Goal: Task Accomplishment & Management: Use online tool/utility

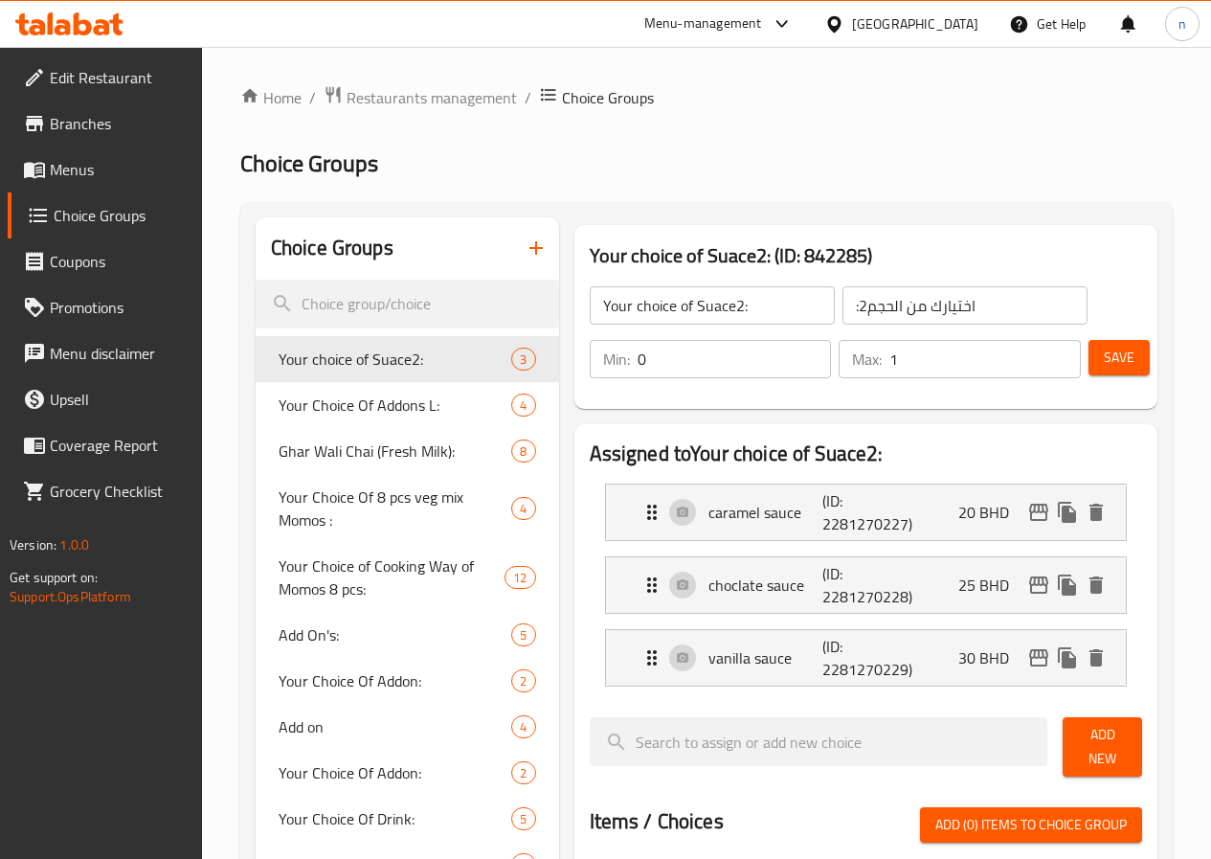
click at [81, 23] on icon at bounding box center [83, 23] width 18 height 23
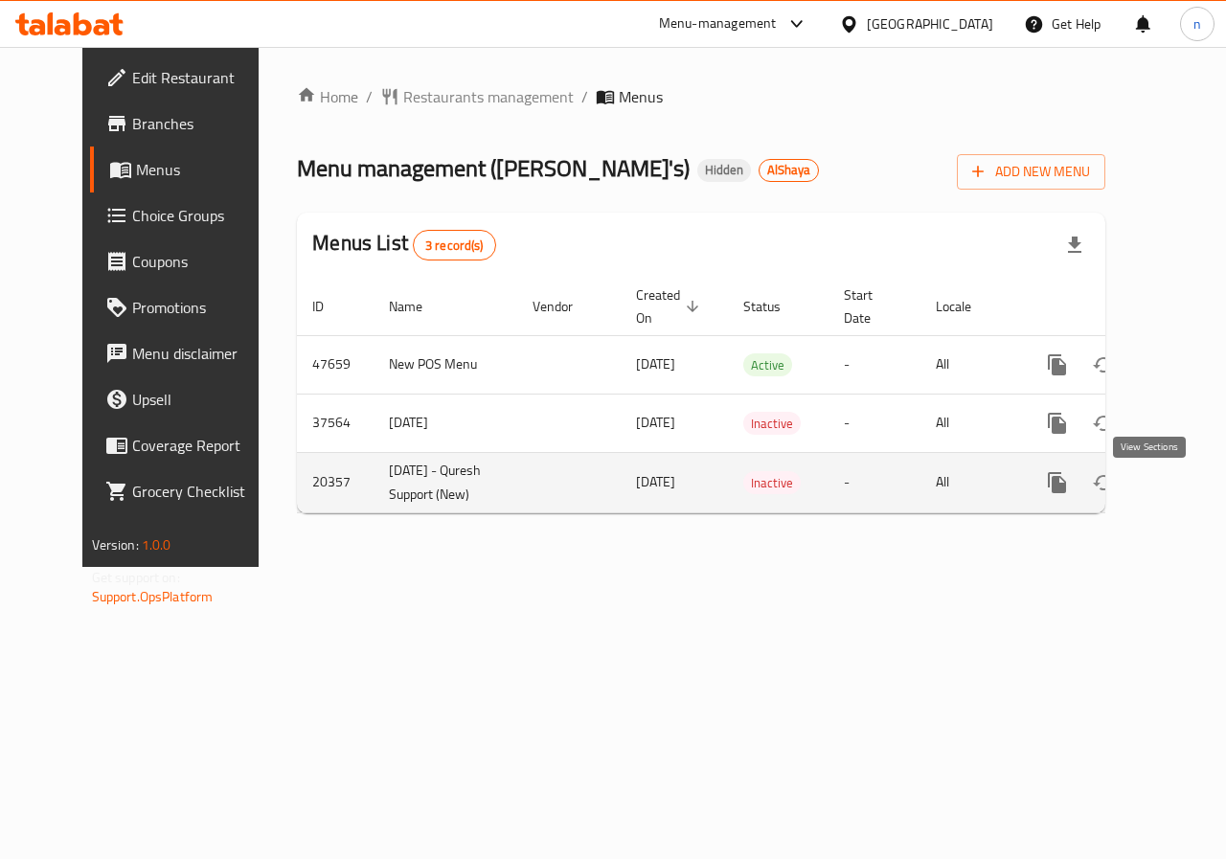
click at [1186, 488] on icon "enhanced table" at bounding box center [1194, 482] width 17 height 17
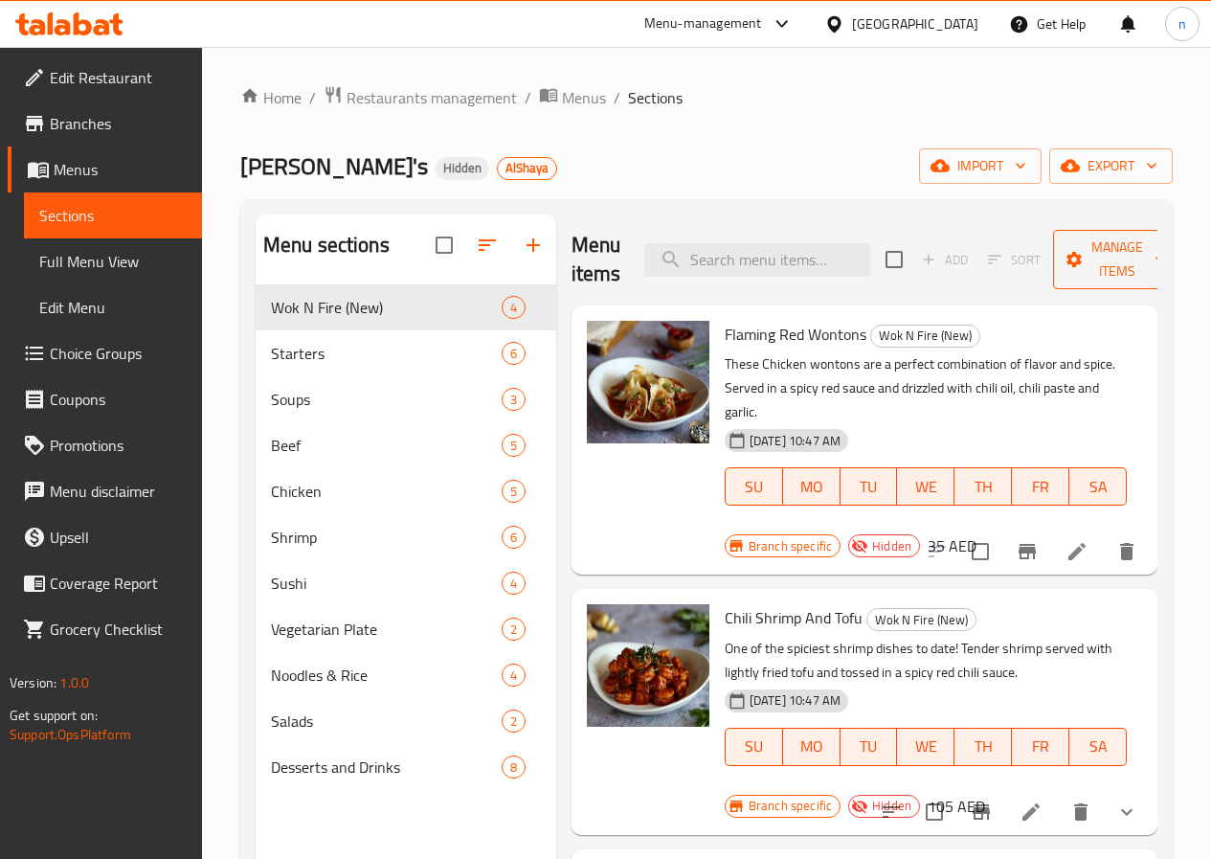
click at [1156, 260] on icon "button" at bounding box center [1161, 261] width 10 height 6
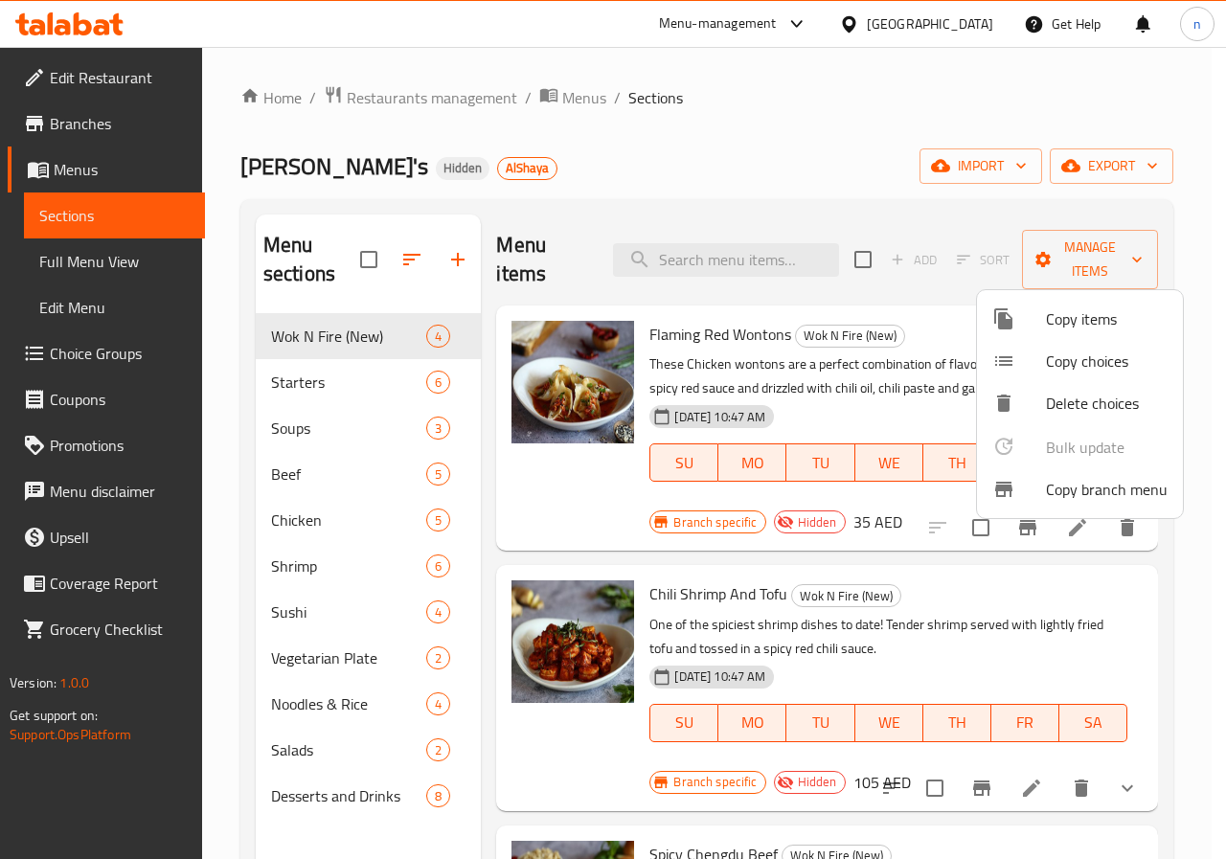
click at [1125, 260] on div at bounding box center [613, 429] width 1226 height 859
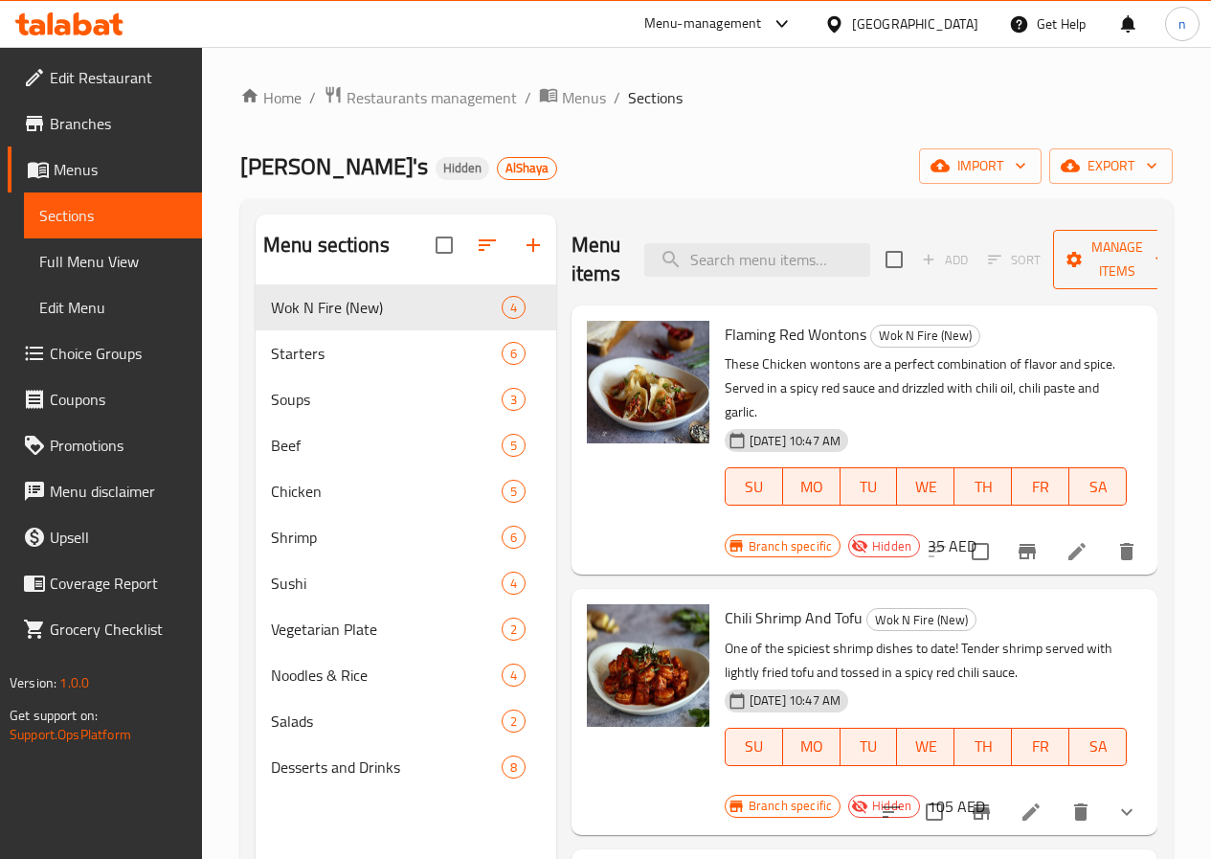
click at [1151, 259] on icon "button" at bounding box center [1160, 259] width 19 height 19
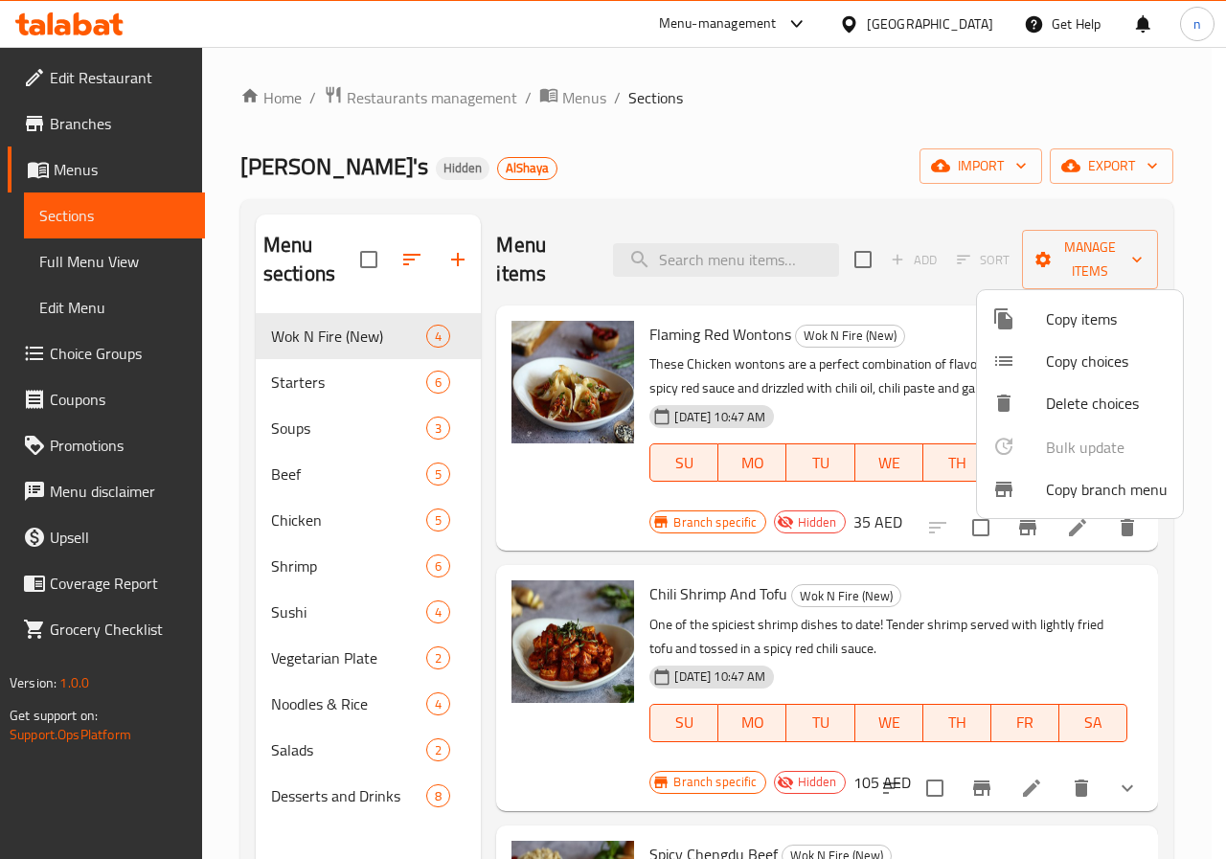
click at [1107, 496] on span "Copy branch menu" at bounding box center [1107, 489] width 122 height 23
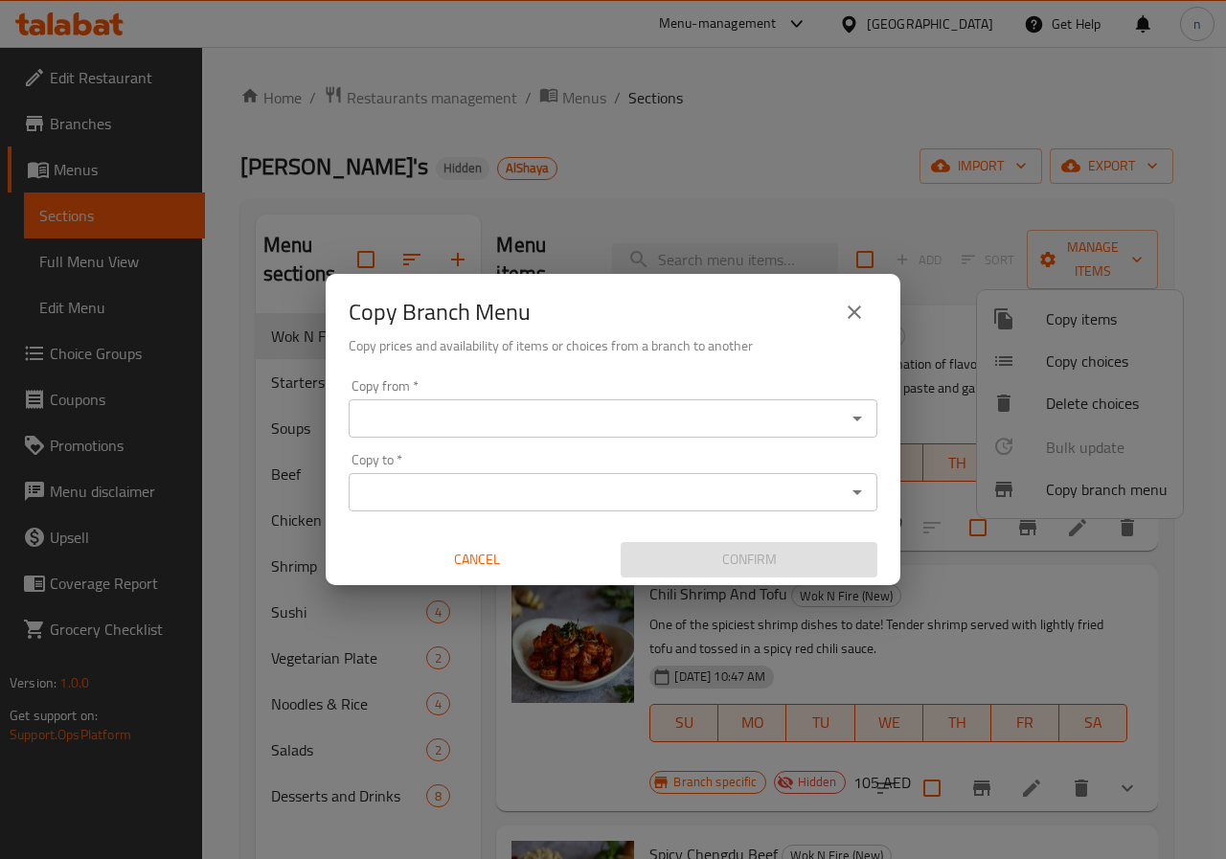
click at [378, 429] on input "Copy from   *" at bounding box center [597, 418] width 486 height 27
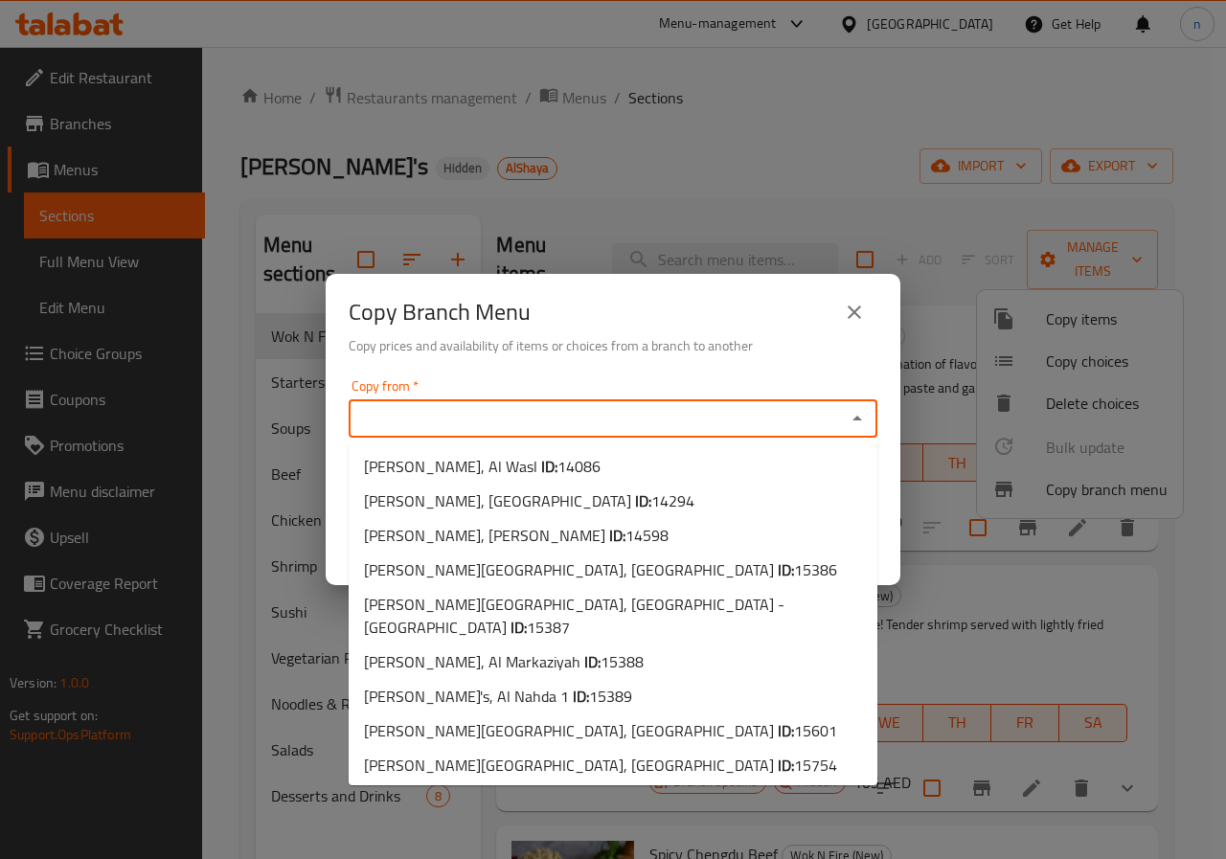
paste input "14086"
type input "14086"
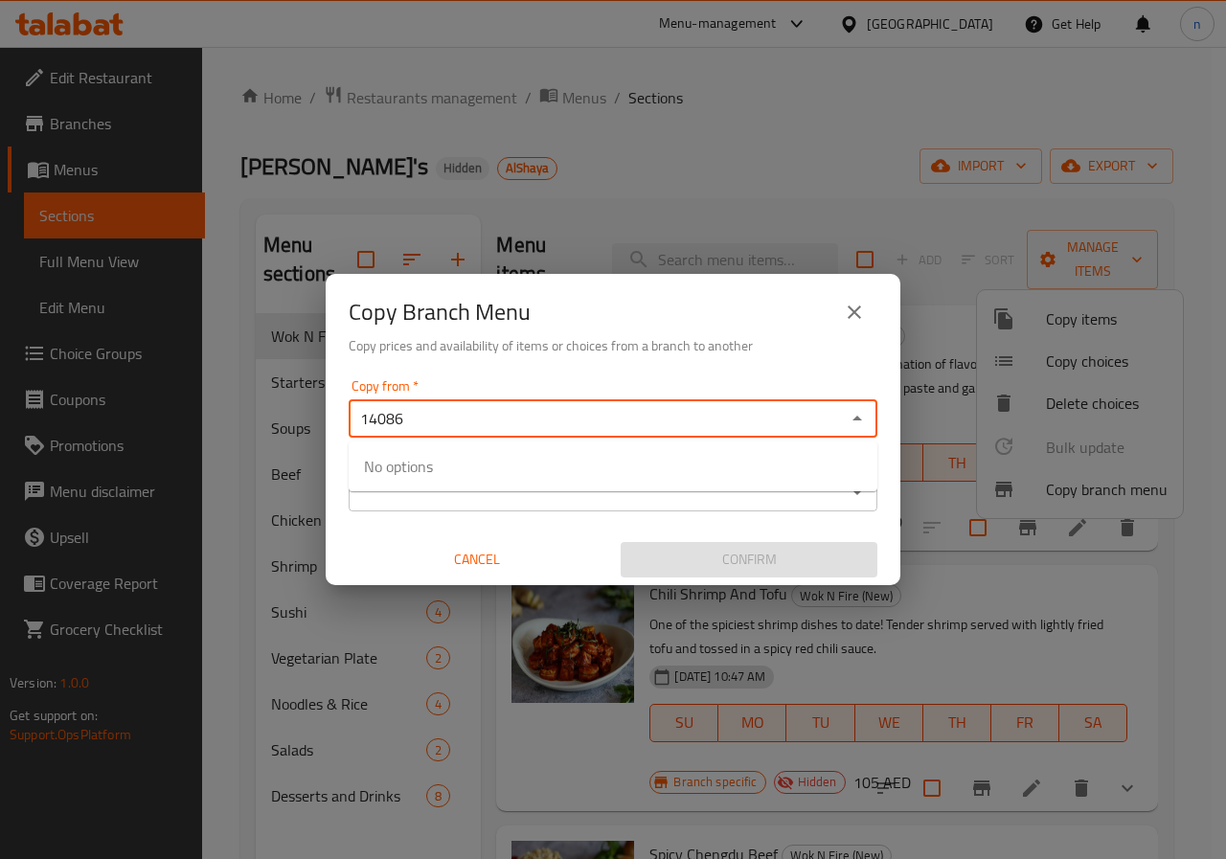
drag, startPoint x: 422, startPoint y: 418, endPoint x: 347, endPoint y: 424, distance: 75.9
click at [347, 424] on div "Copy from   * 14086 Copy from * Copy to   * Copy to * Cancel Confirm" at bounding box center [613, 479] width 575 height 214
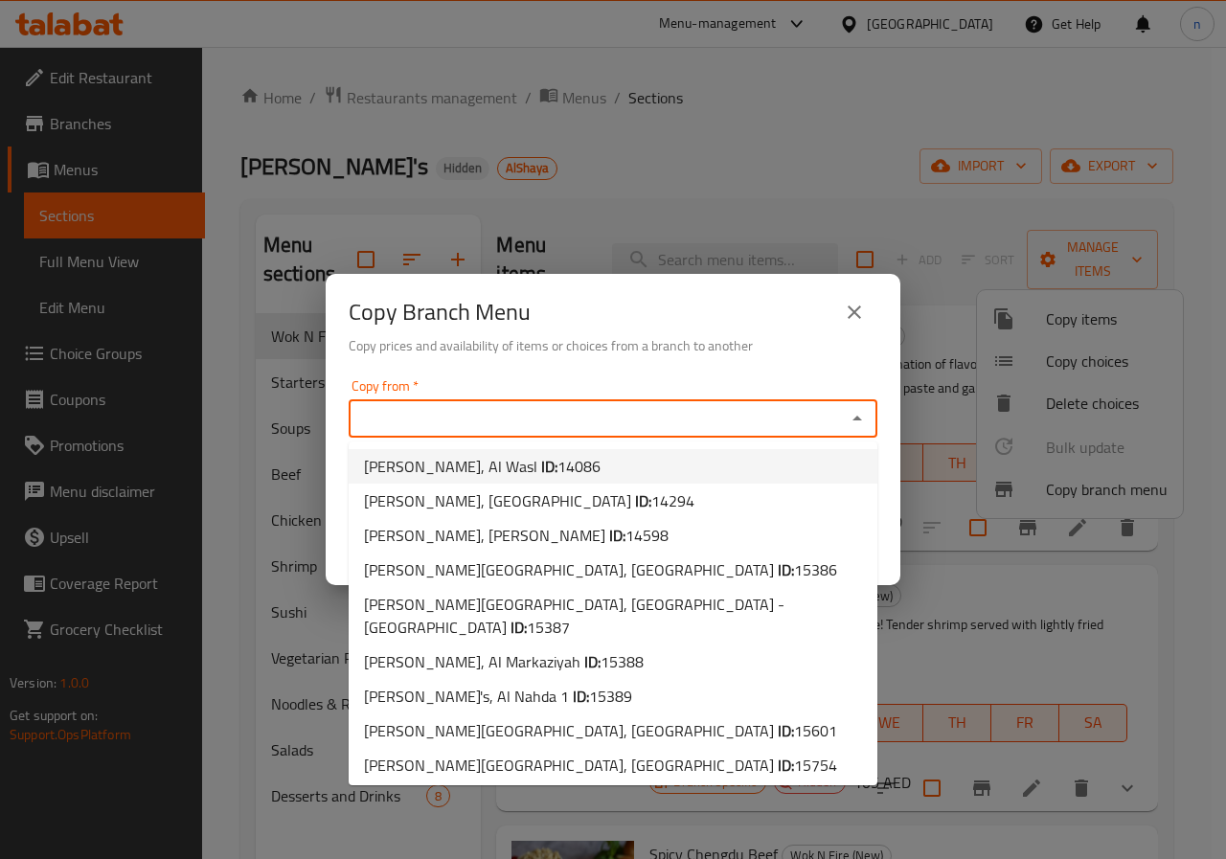
click at [432, 463] on span "P.F. Chang's, Al Wasl ID: 14086" at bounding box center [482, 466] width 237 height 23
type input "P.F. Chang's, Al Wasl"
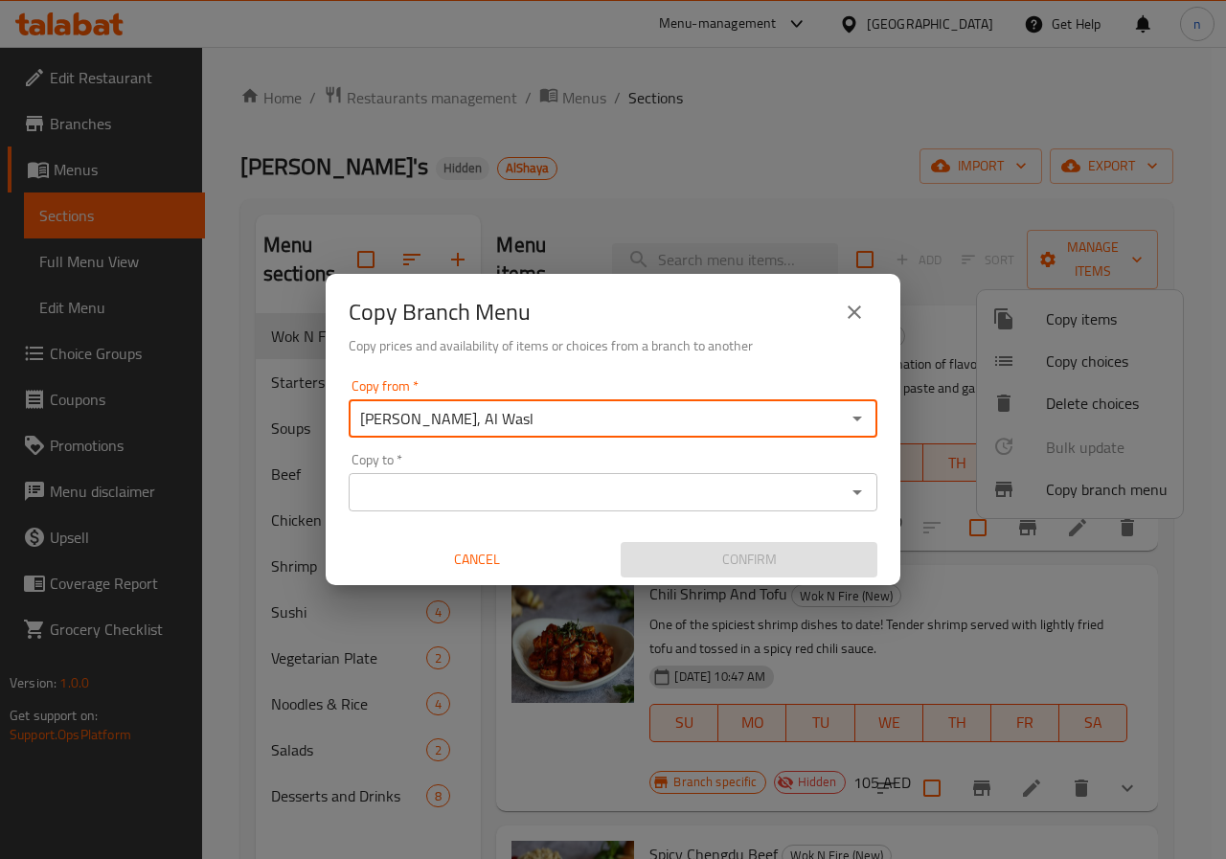
click at [451, 488] on input "Copy to   *" at bounding box center [597, 492] width 486 height 27
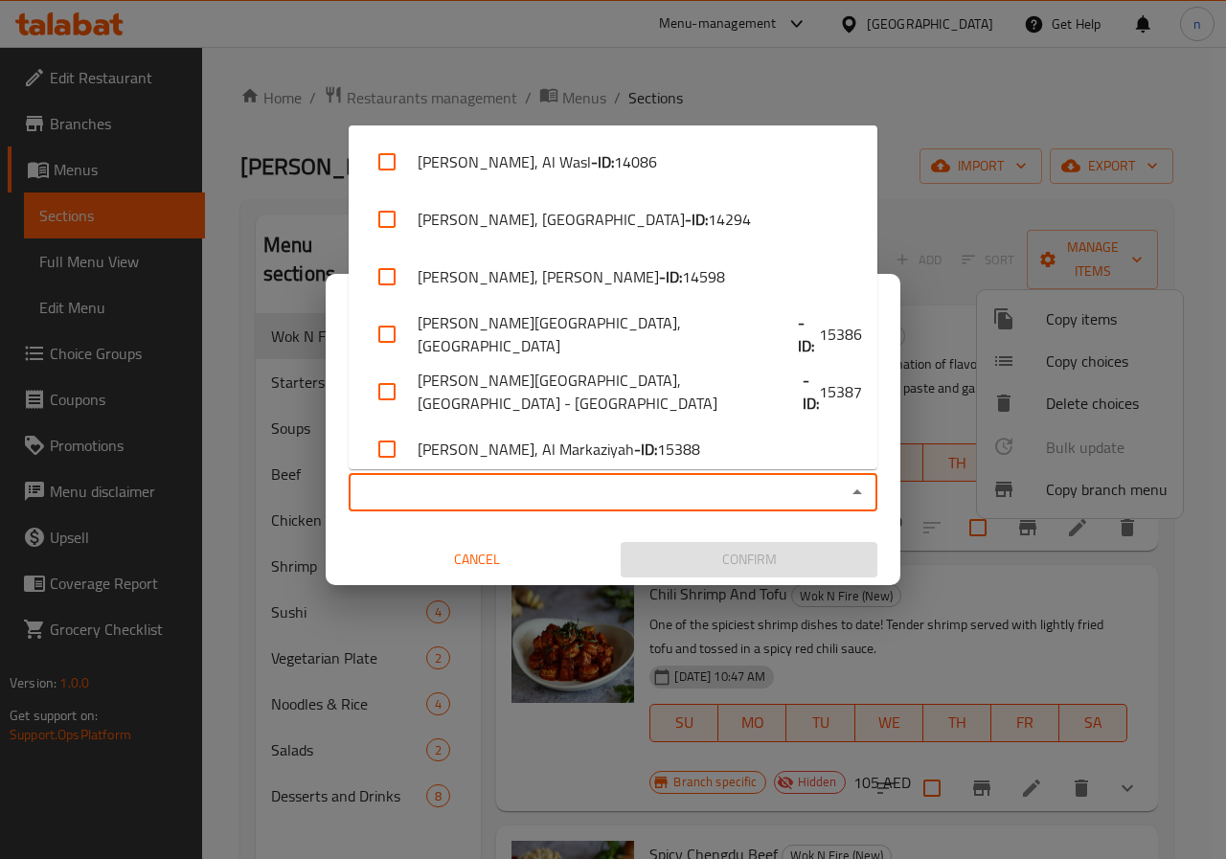
click at [457, 497] on input "Copy to   *" at bounding box center [597, 492] width 486 height 27
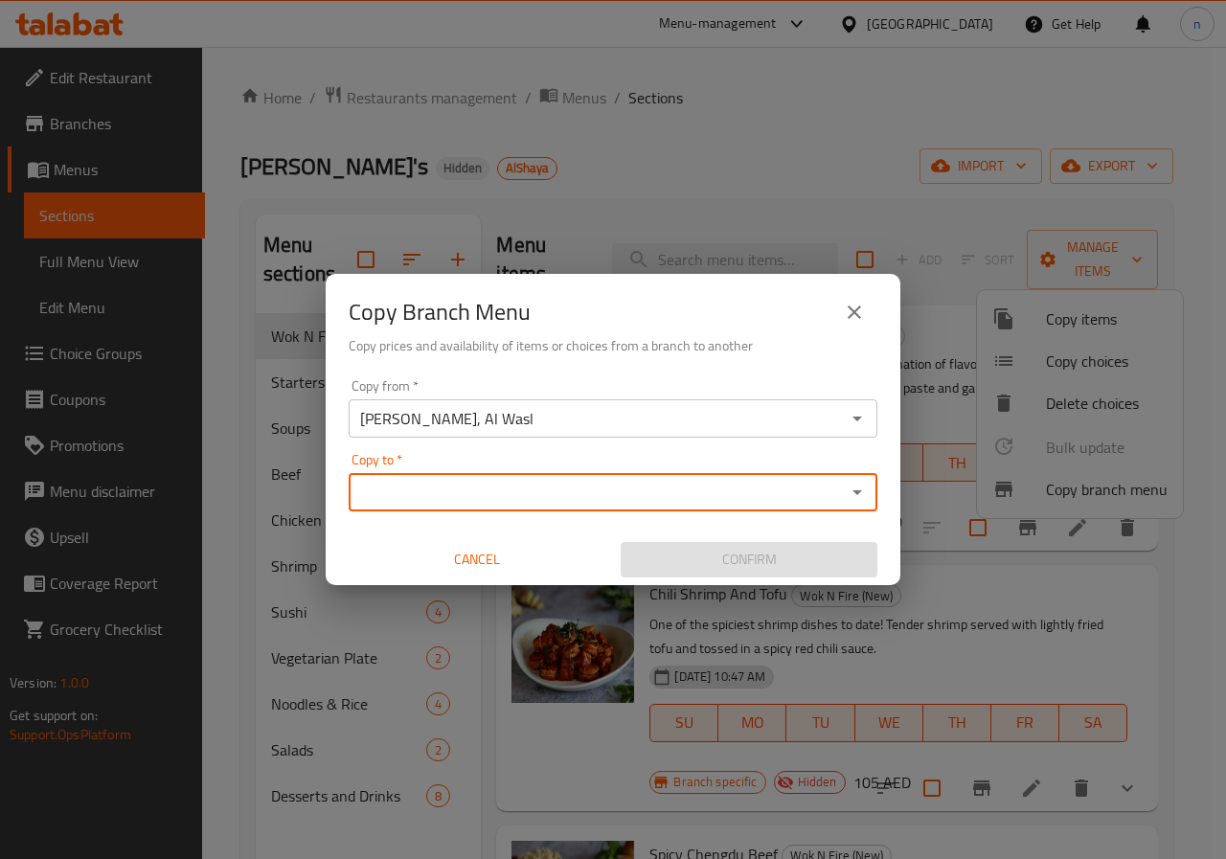
click at [854, 309] on icon "close" at bounding box center [854, 312] width 23 height 23
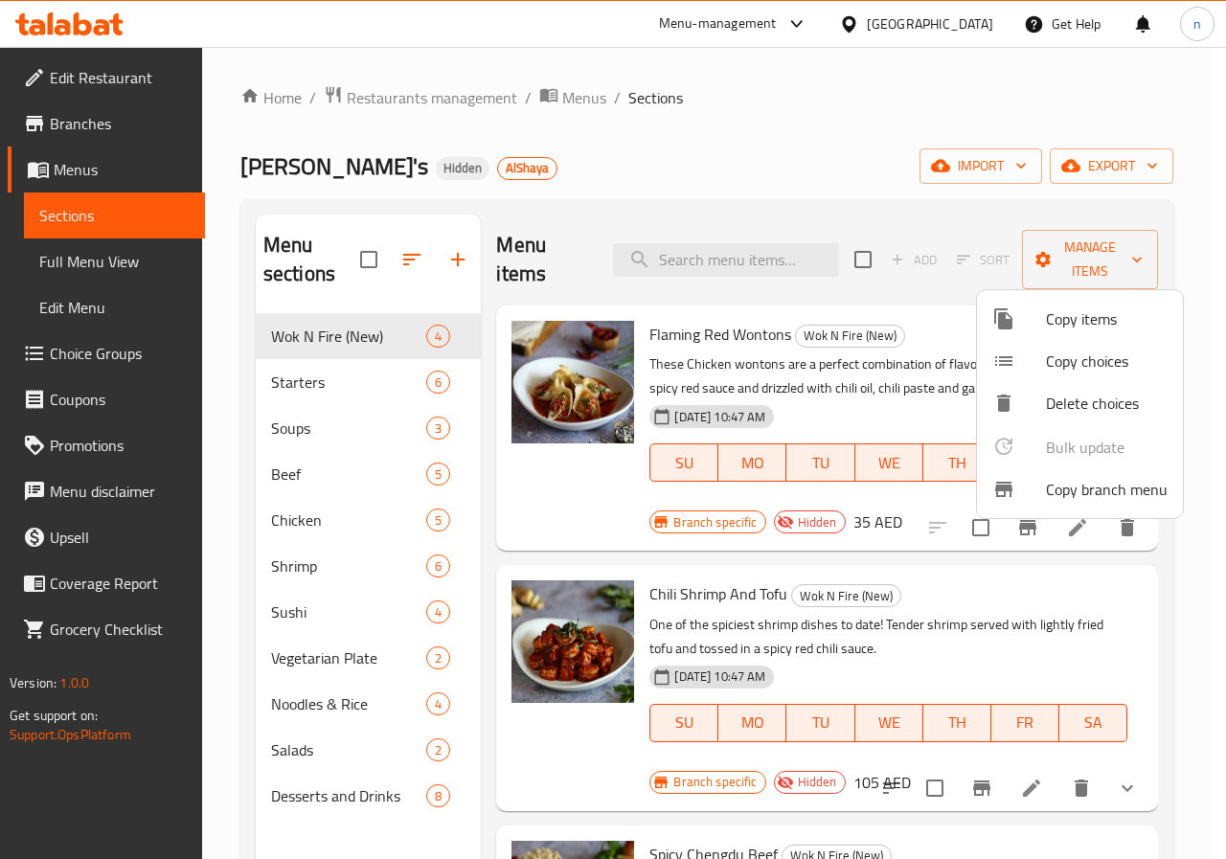
click at [1127, 259] on div at bounding box center [613, 429] width 1226 height 859
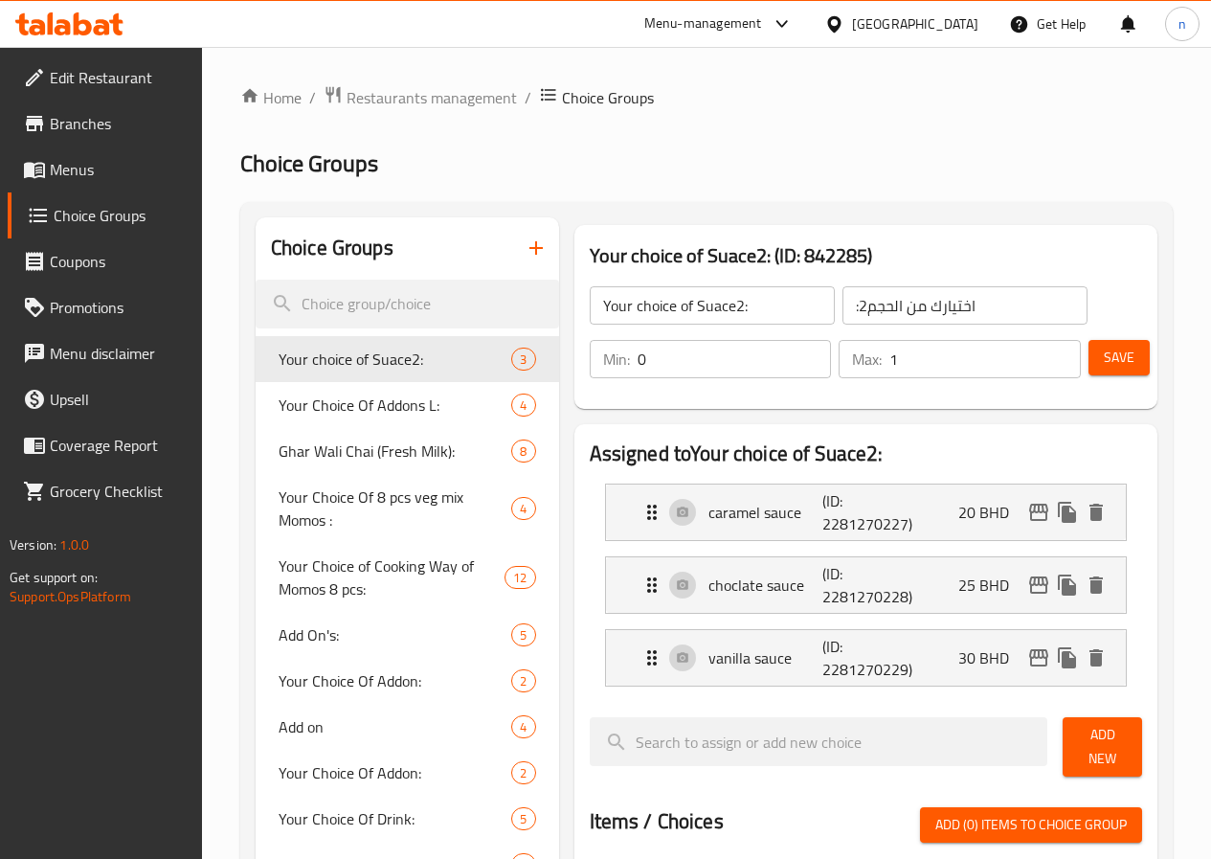
click at [98, 125] on span "Branches" at bounding box center [118, 123] width 137 height 23
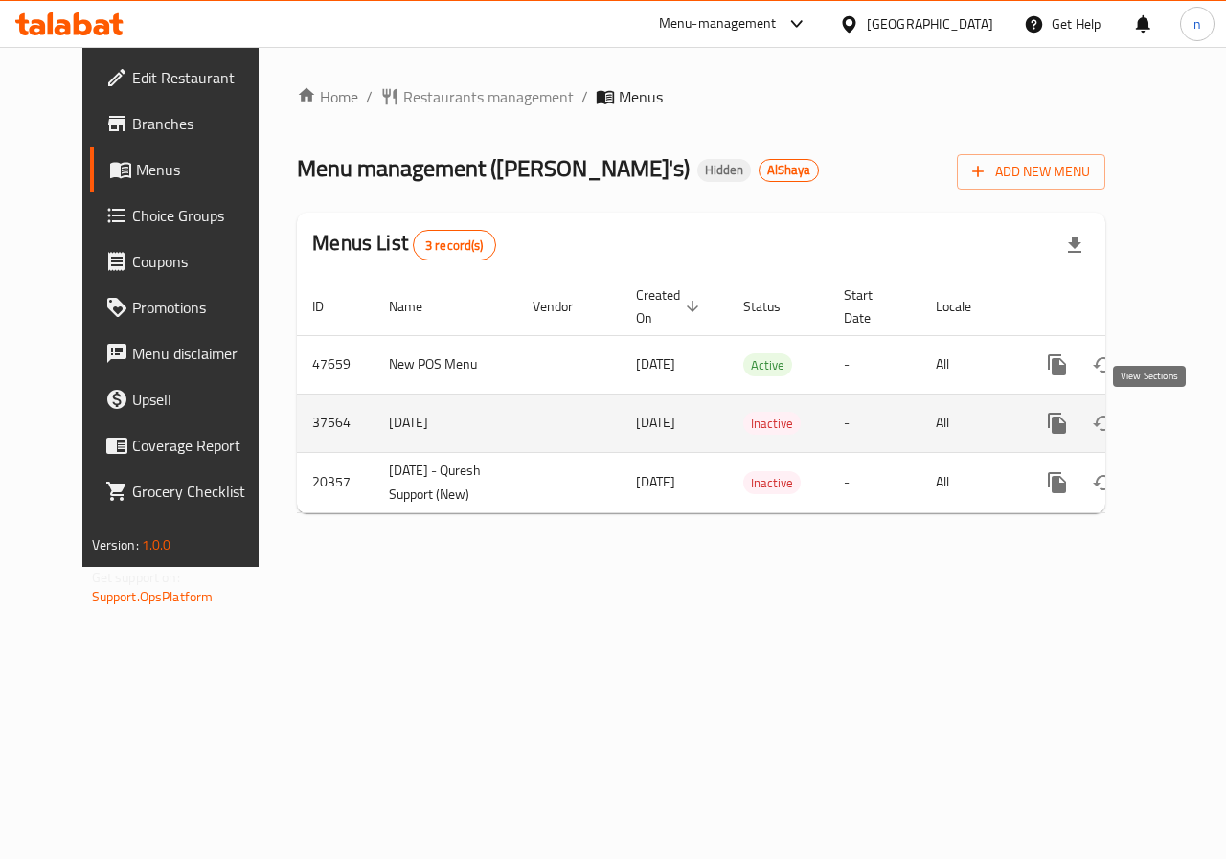
click at [1186, 426] on icon "enhanced table" at bounding box center [1194, 423] width 17 height 17
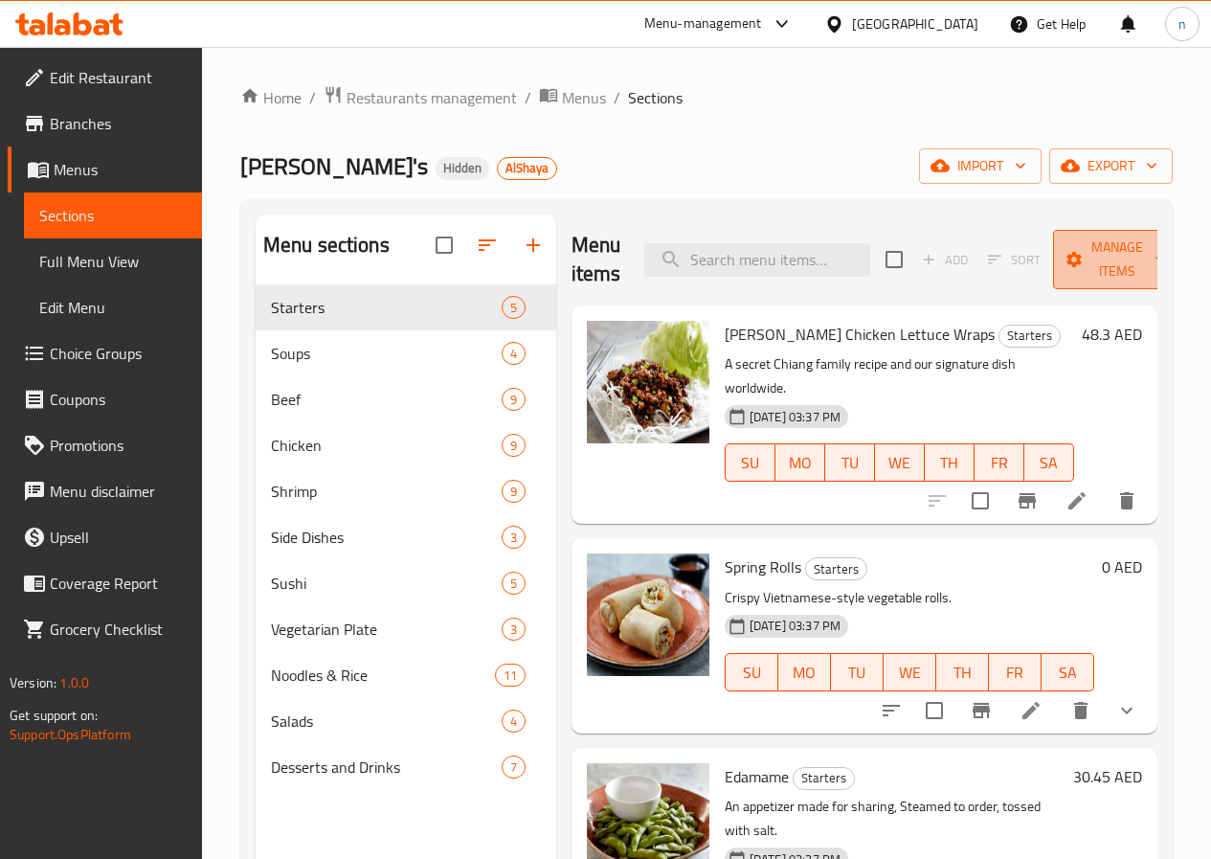
click at [1151, 260] on icon "button" at bounding box center [1160, 259] width 19 height 19
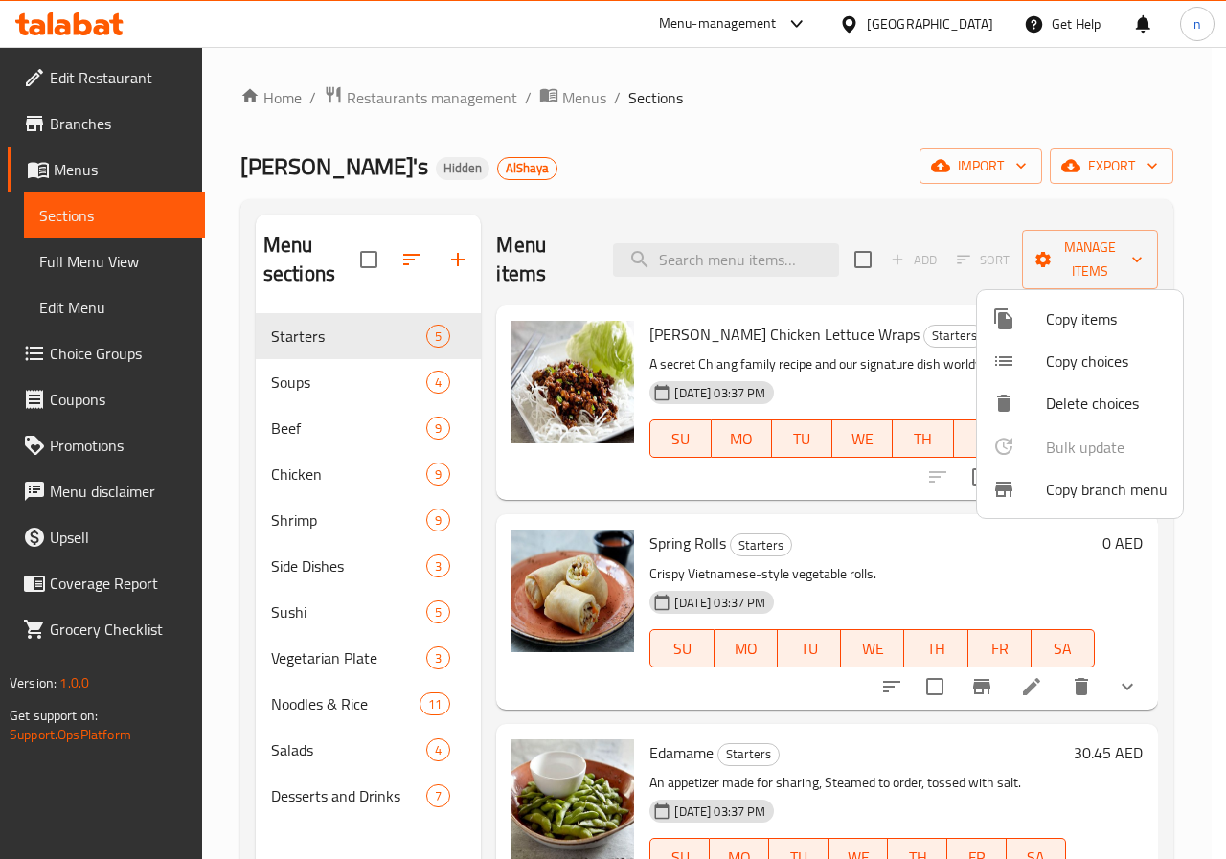
click at [1093, 491] on span "Copy branch menu" at bounding box center [1107, 489] width 122 height 23
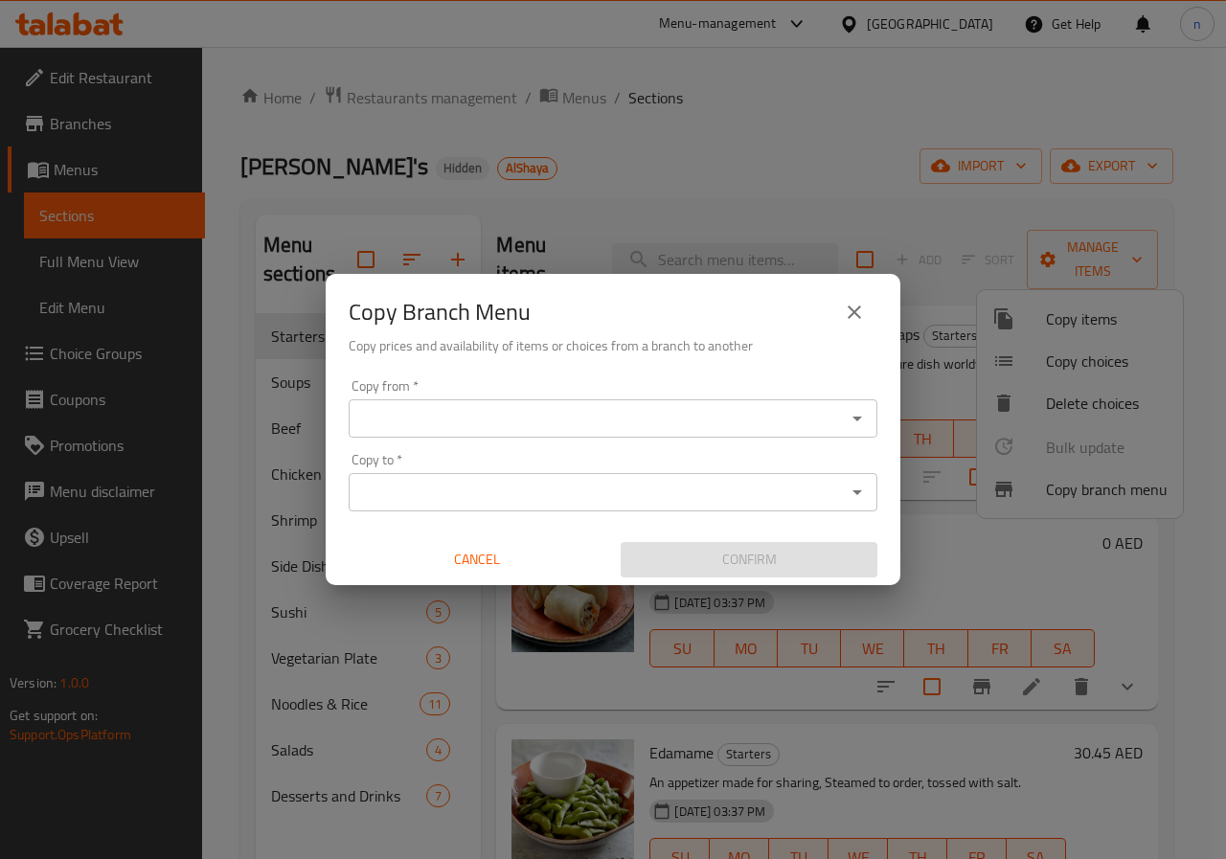
click at [469, 559] on span "Cancel" at bounding box center [476, 560] width 241 height 24
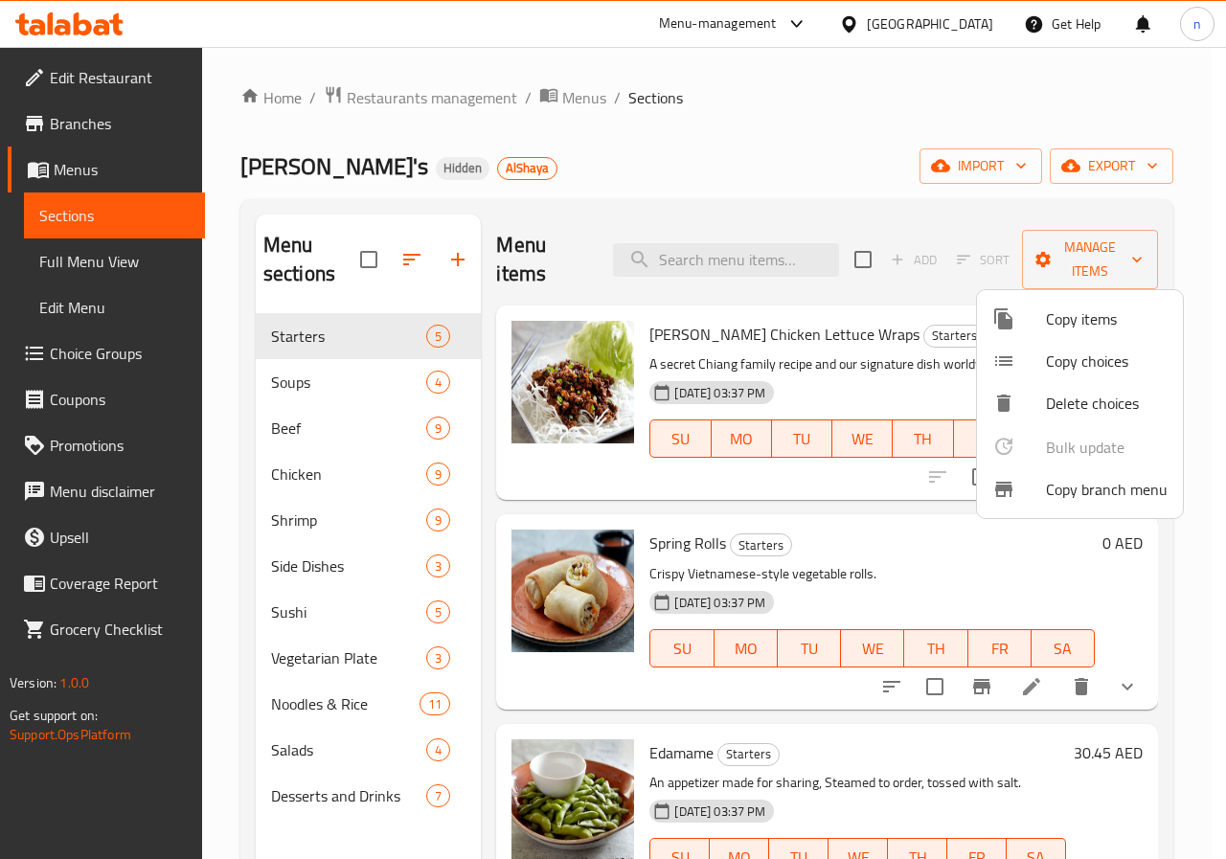
click at [806, 162] on div at bounding box center [613, 429] width 1226 height 859
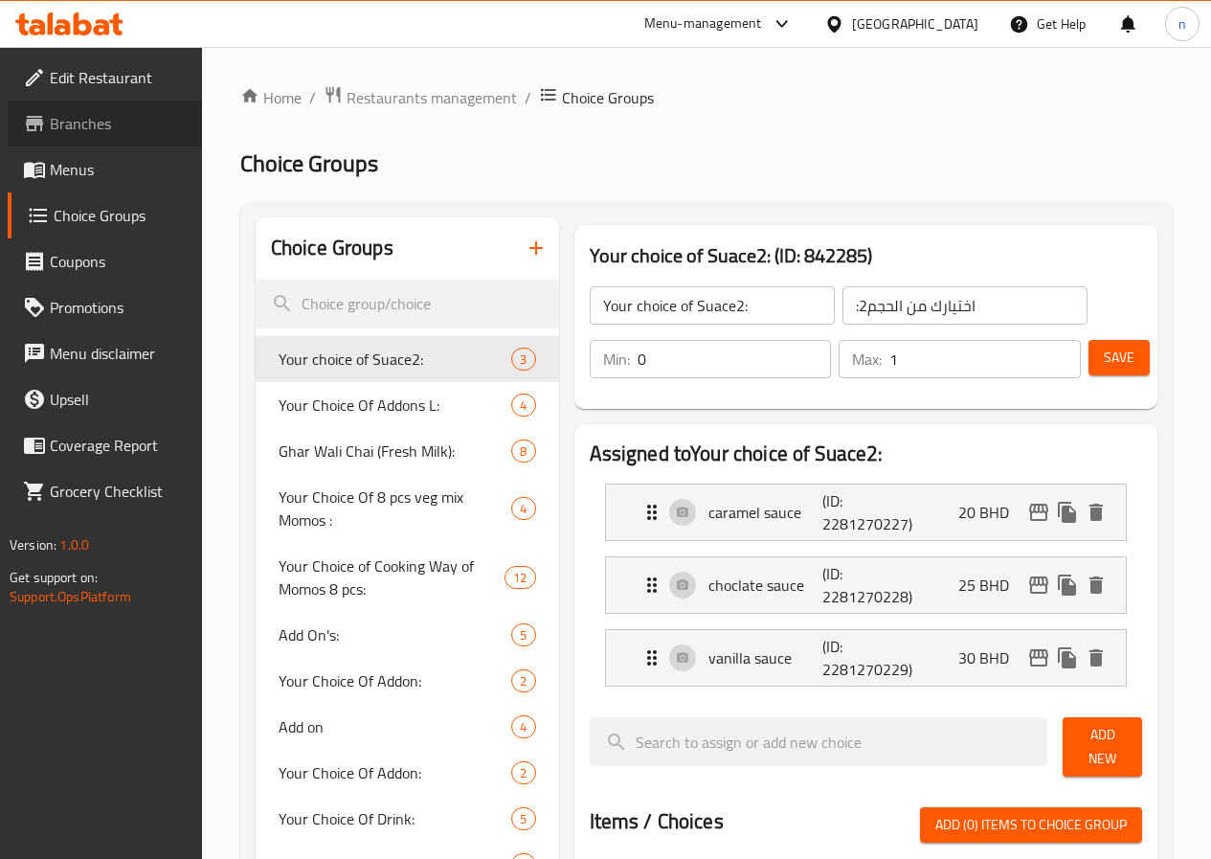
click at [74, 112] on span "Branches" at bounding box center [118, 123] width 137 height 23
